Goal: Navigation & Orientation: Find specific page/section

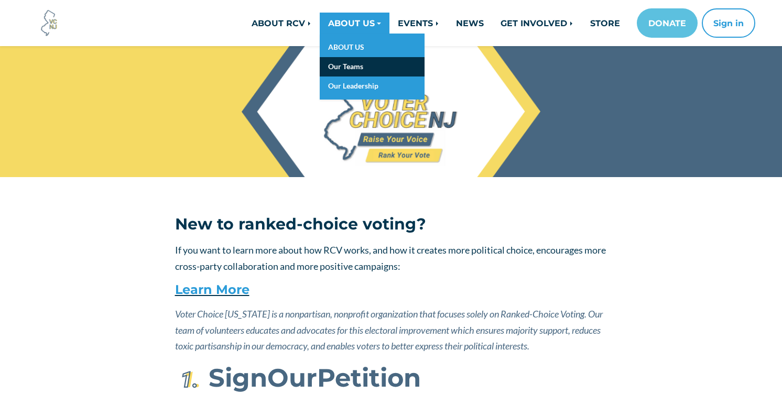
click at [343, 68] on link "Our Teams" at bounding box center [372, 66] width 105 height 19
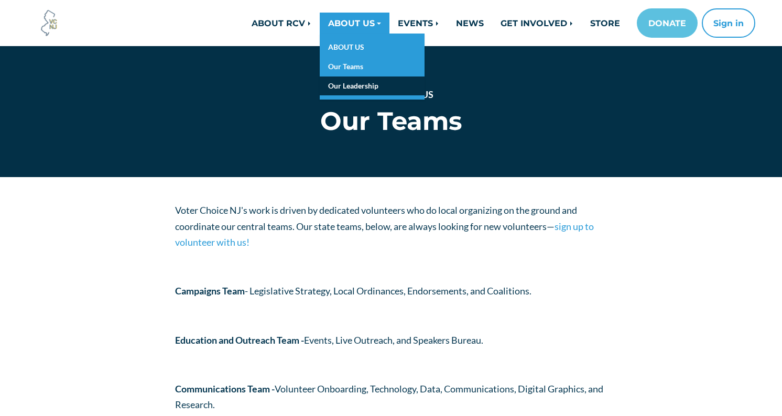
click at [336, 83] on link "Our Leadership" at bounding box center [372, 86] width 105 height 19
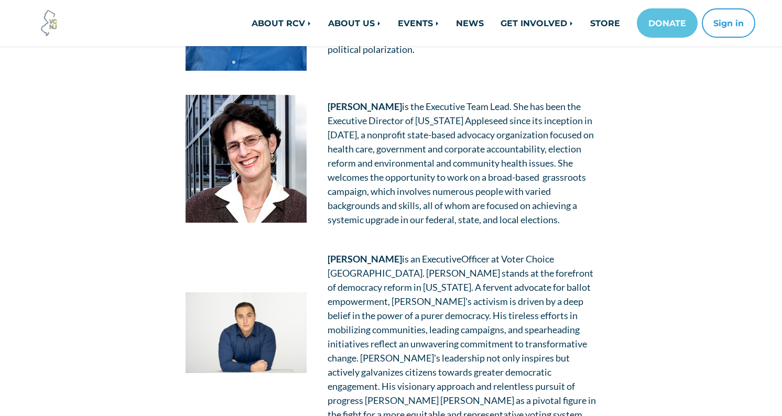
scroll to position [396, 0]
